Goal: Task Accomplishment & Management: Use online tool/utility

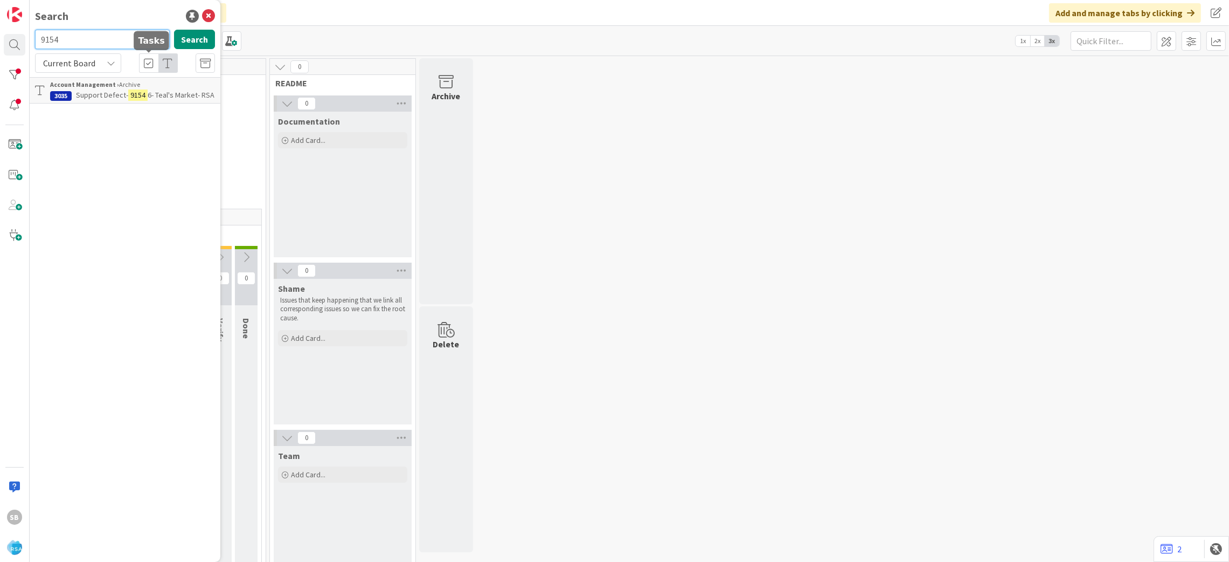
click at [113, 39] on input "9154" at bounding box center [102, 39] width 135 height 19
type input "9514"
click at [109, 90] on span "Support Defect- #320944- Tonys supermarket- RSA" at bounding box center [114, 100] width 129 height 21
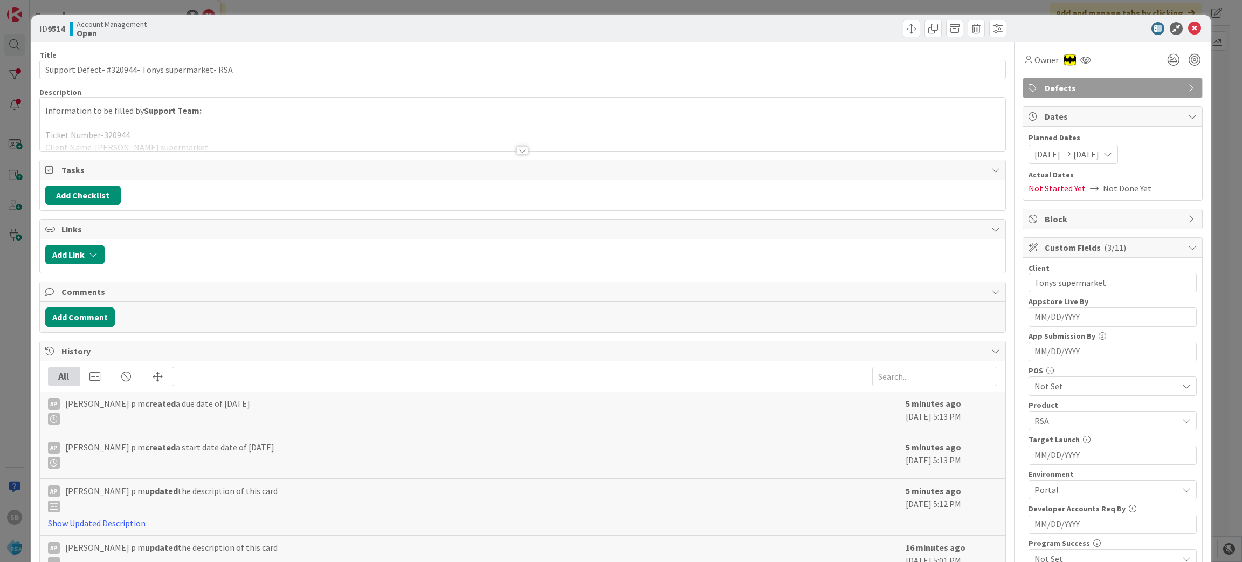
scroll to position [285, 0]
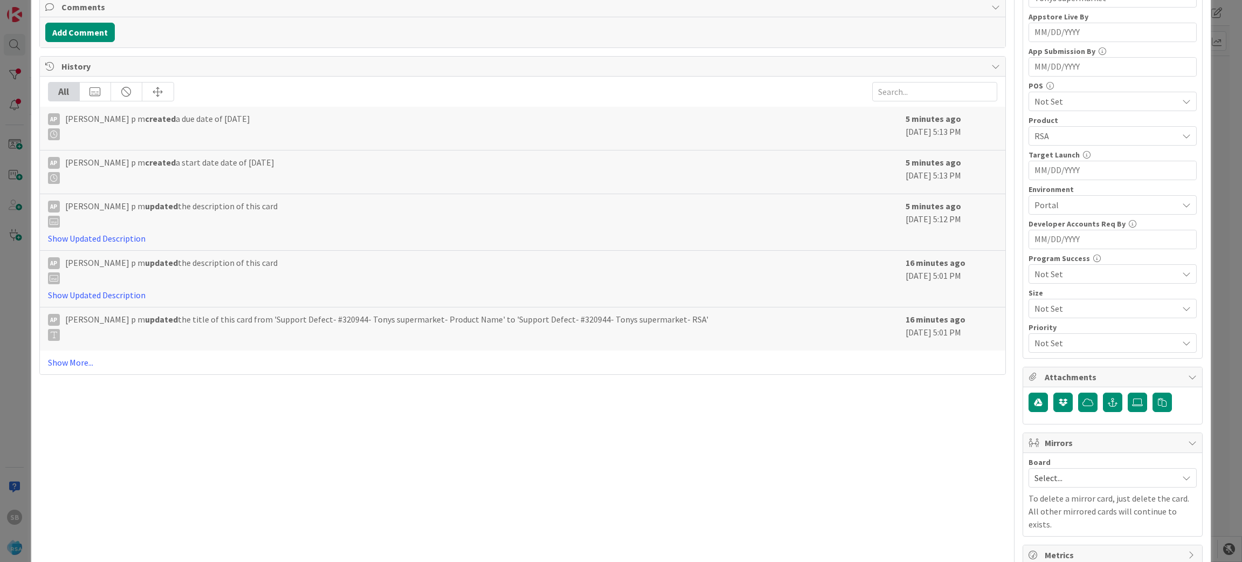
click at [1056, 466] on div "Board" at bounding box center [1112, 462] width 168 height 8
click at [1046, 485] on span "Select..." at bounding box center [1103, 477] width 138 height 15
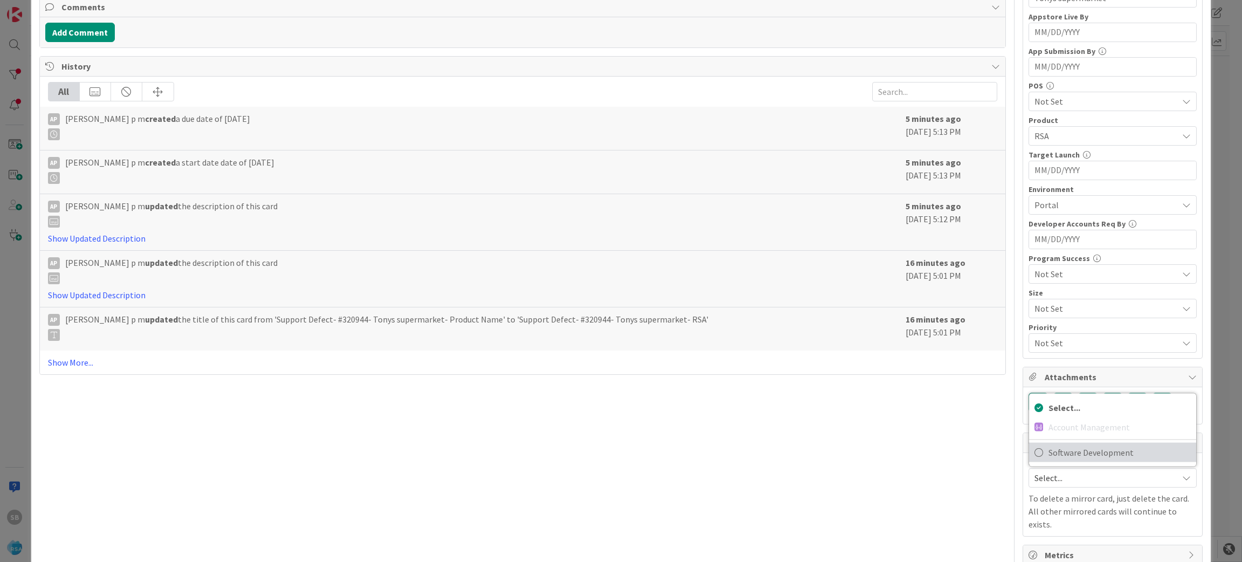
click at [1066, 458] on span "Software Development" at bounding box center [1119, 452] width 142 height 16
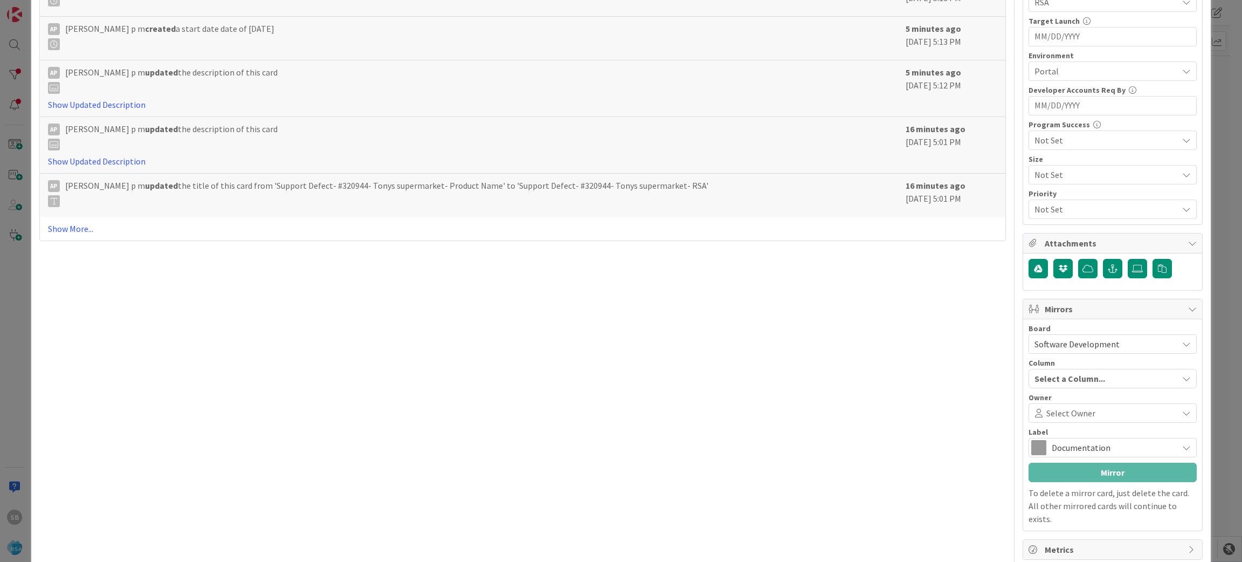
scroll to position [428, 0]
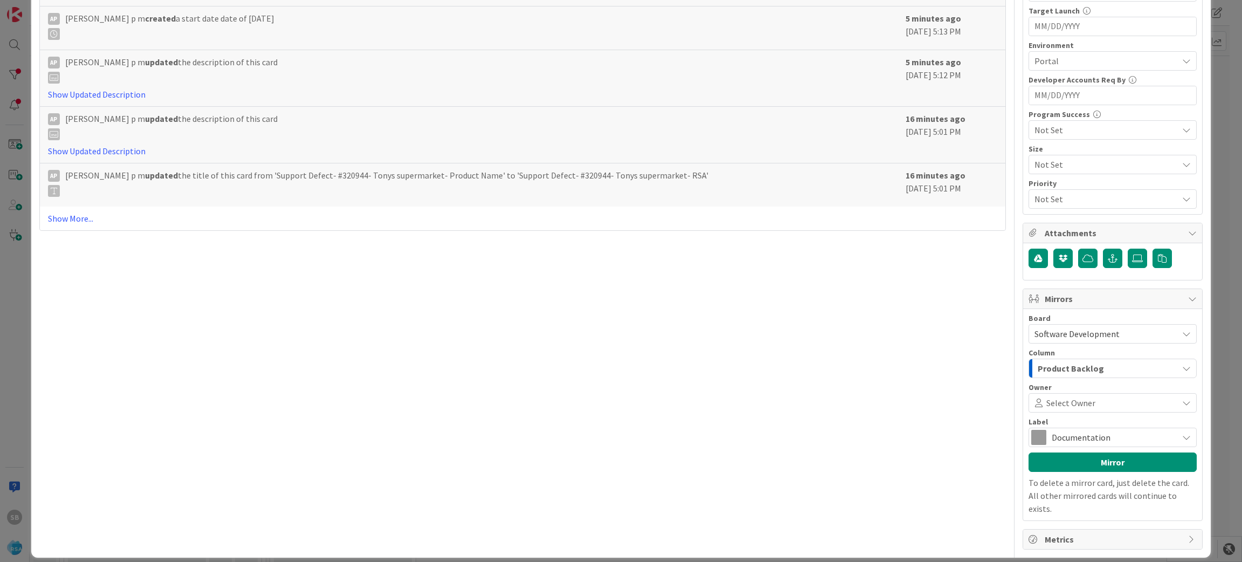
click at [1077, 407] on span "Select Owner" at bounding box center [1070, 402] width 49 height 13
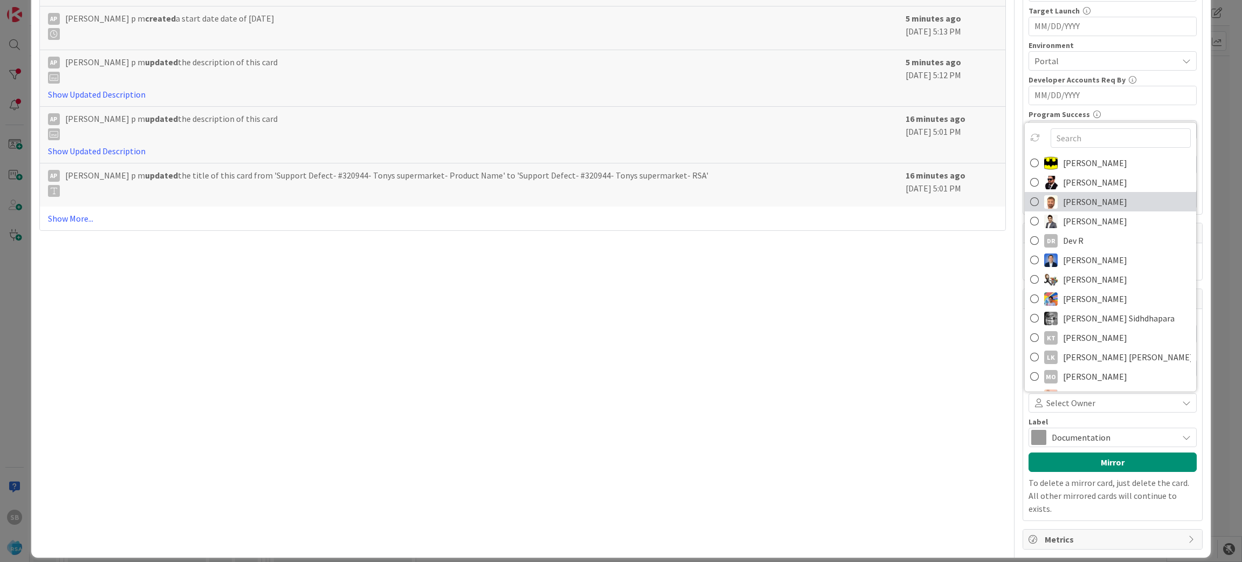
click at [1075, 195] on span "[PERSON_NAME]" at bounding box center [1095, 201] width 64 height 16
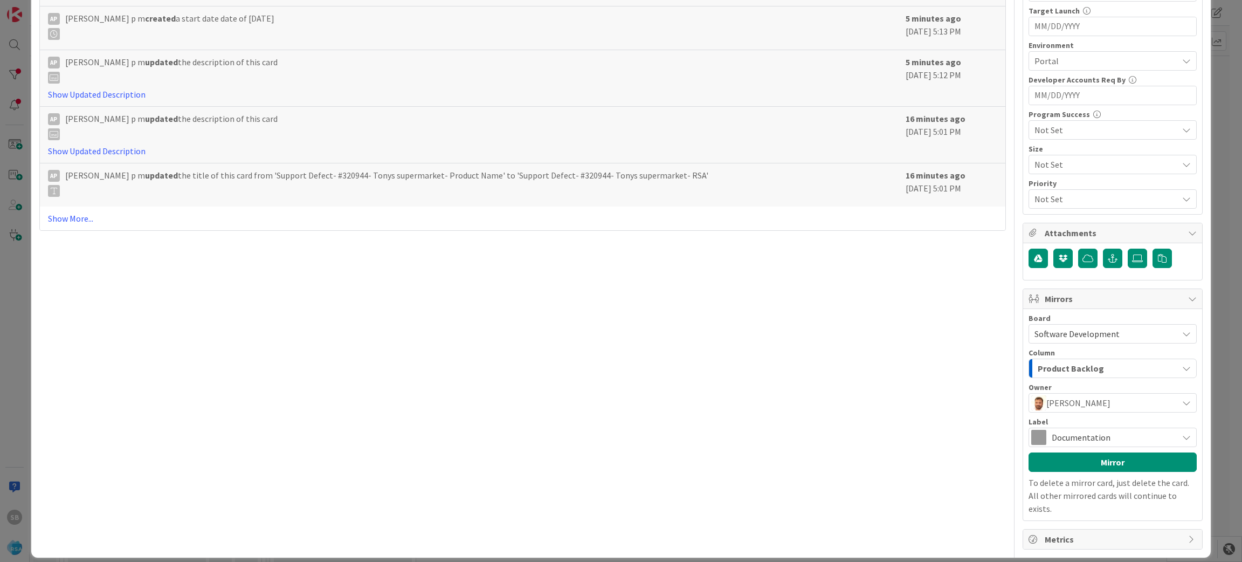
click at [1055, 438] on span "Documentation" at bounding box center [1111, 437] width 121 height 15
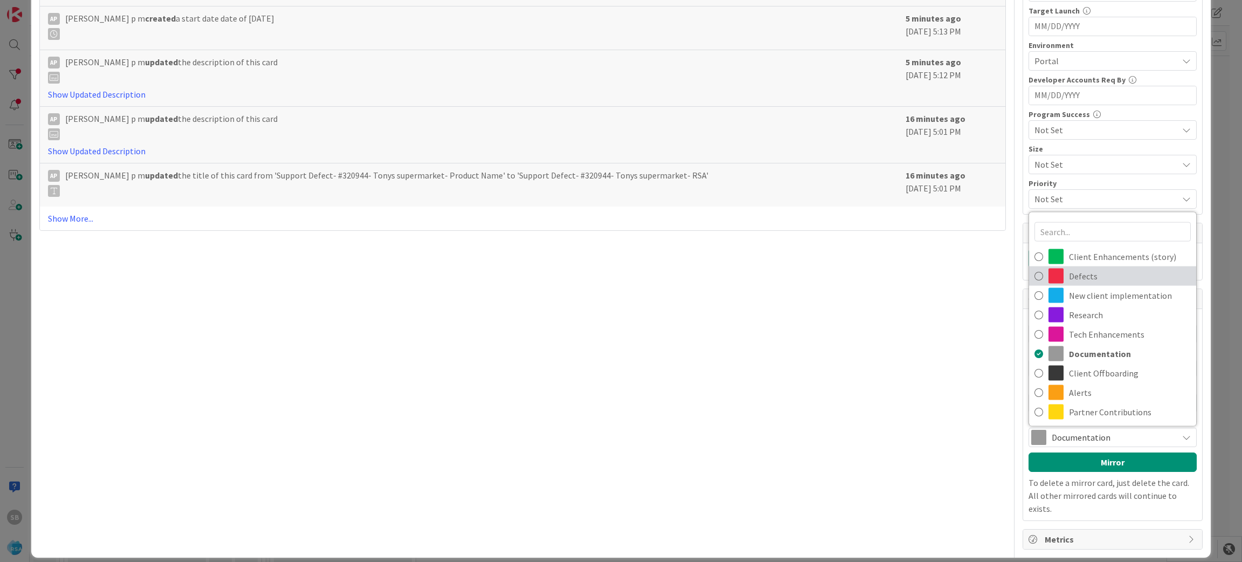
click at [1084, 276] on span "Defects" at bounding box center [1130, 276] width 122 height 16
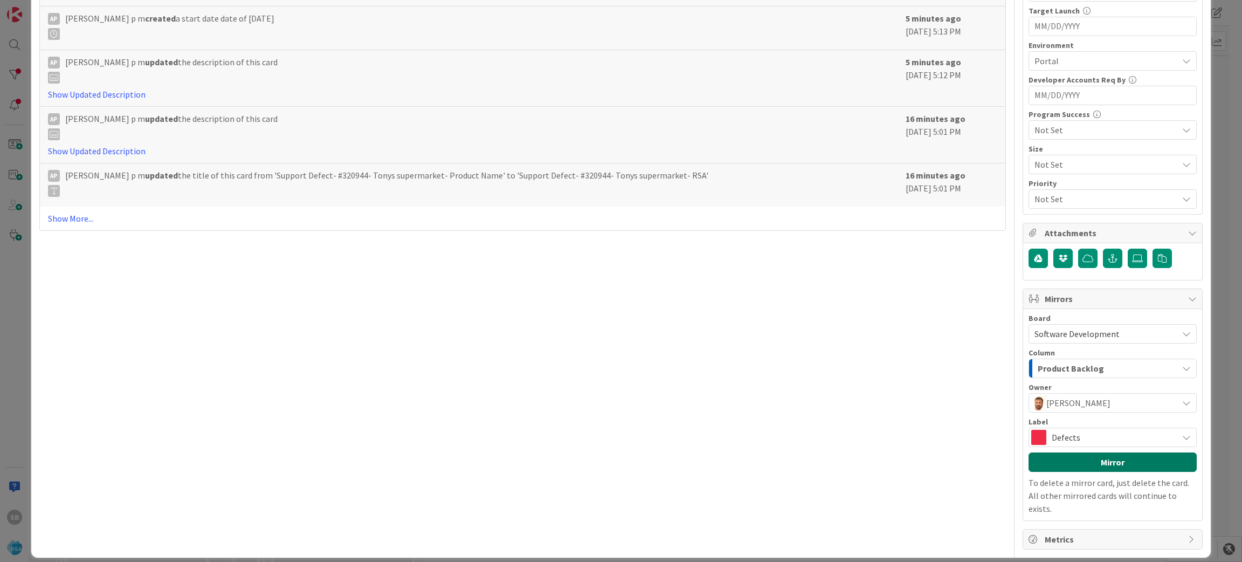
click at [1083, 459] on button "Mirror" at bounding box center [1112, 461] width 168 height 19
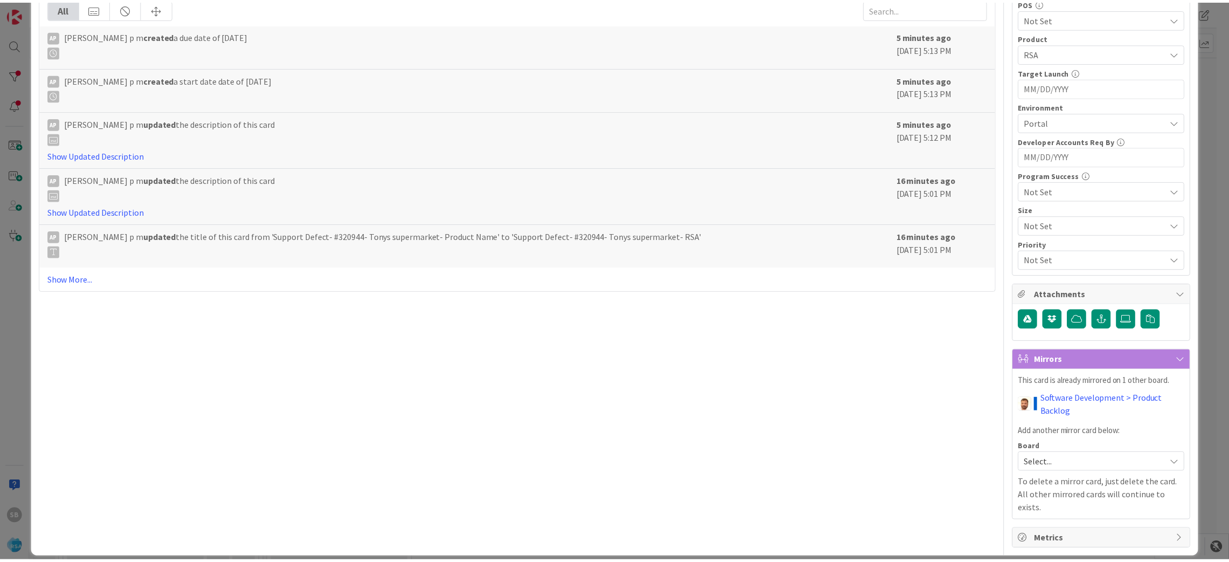
scroll to position [0, 0]
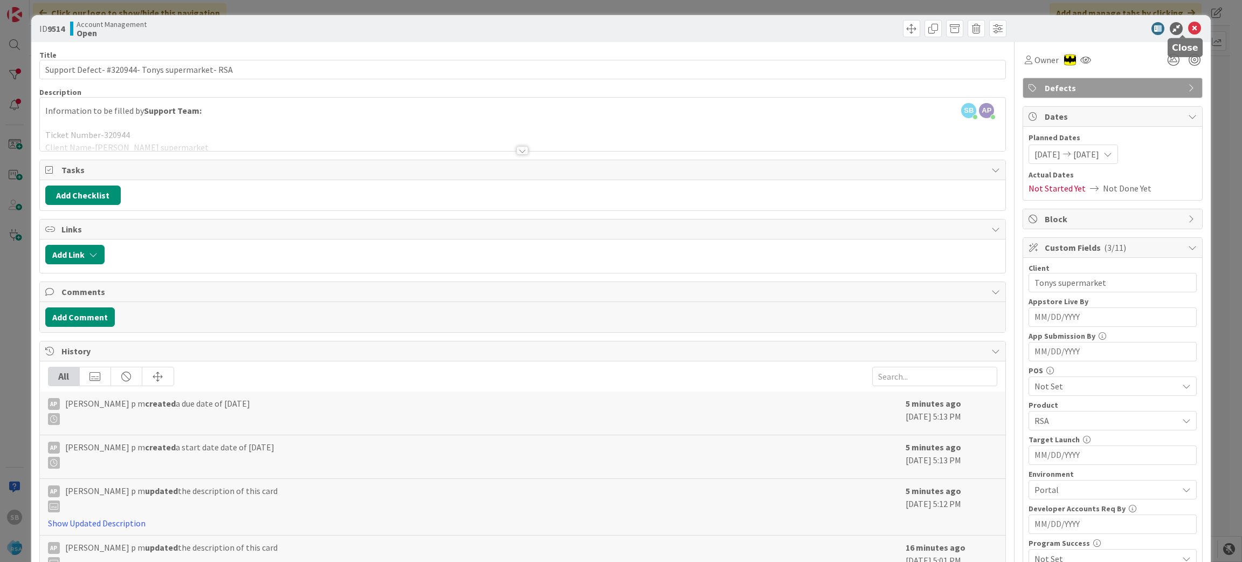
click at [1188, 27] on icon at bounding box center [1194, 28] width 13 height 13
